Goal: Navigation & Orientation: Find specific page/section

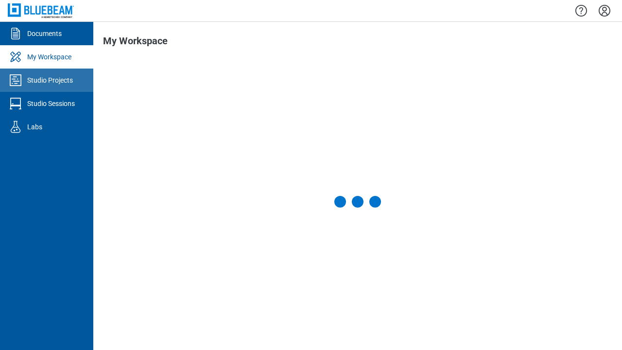
click at [47, 80] on div "Studio Projects" at bounding box center [50, 80] width 46 height 10
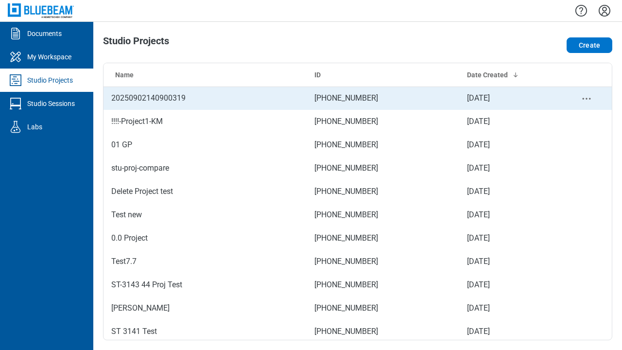
click at [354, 98] on td "[PHONE_NUMBER]" at bounding box center [383, 98] width 153 height 23
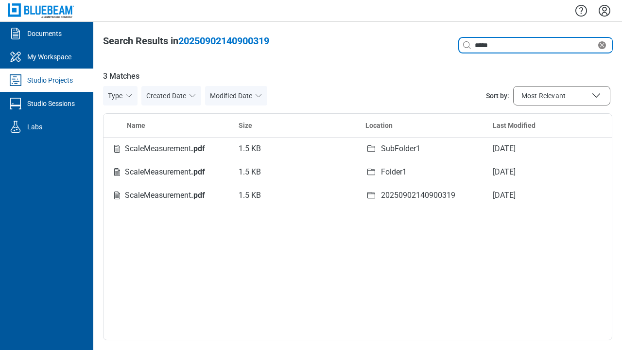
type input "*****"
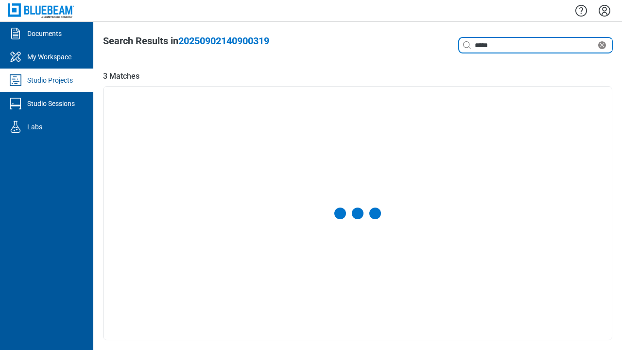
select select "**********"
